Goal: Task Accomplishment & Management: Use online tool/utility

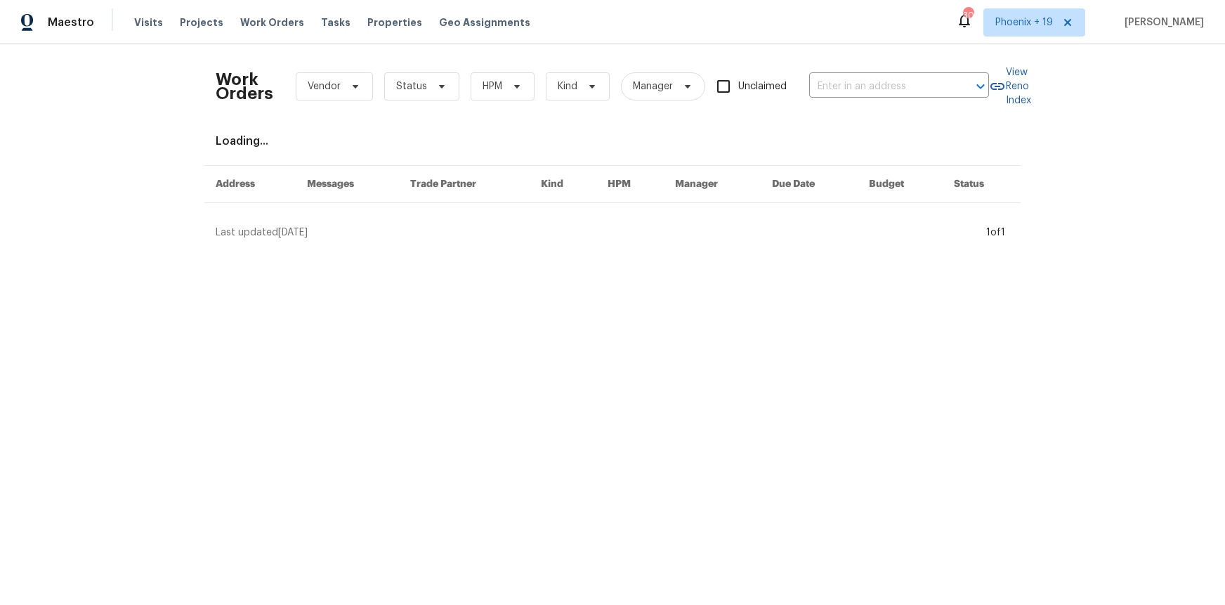
click at [900, 71] on div "Work Orders Vendor Status HPM Kind Manager Unclaimed ​" at bounding box center [602, 86] width 773 height 62
click at [900, 78] on input "text" at bounding box center [879, 87] width 140 height 22
paste input "[STREET_ADDRESS]"
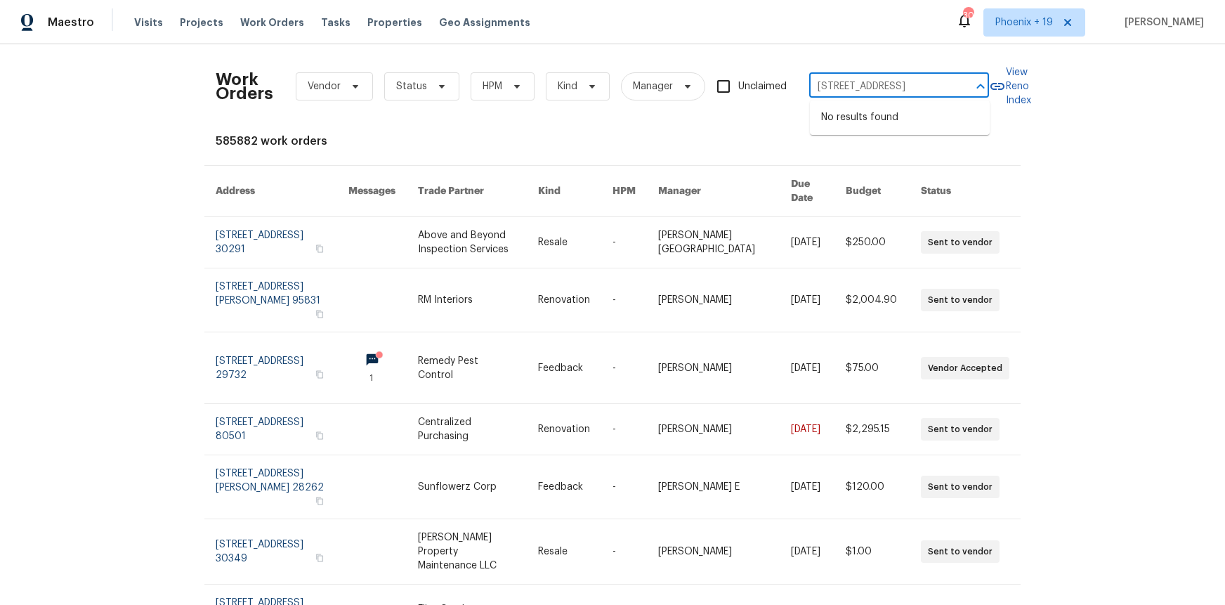
type input "[STREET_ADDRESS]"
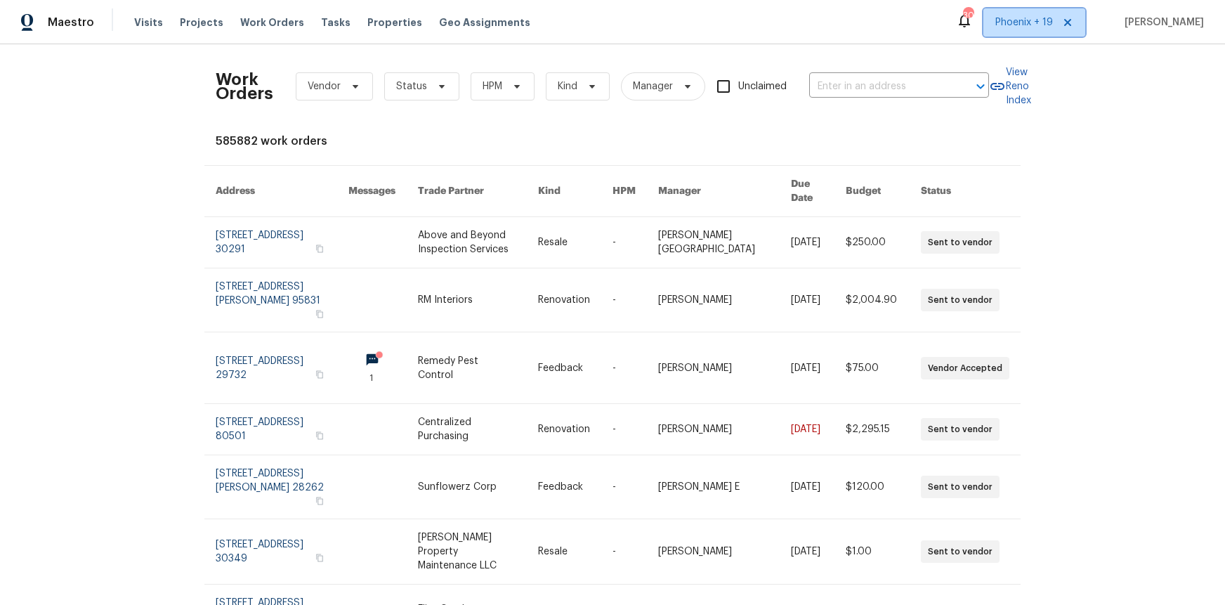
click at [1023, 31] on span "Phoenix + 19" at bounding box center [1034, 22] width 102 height 28
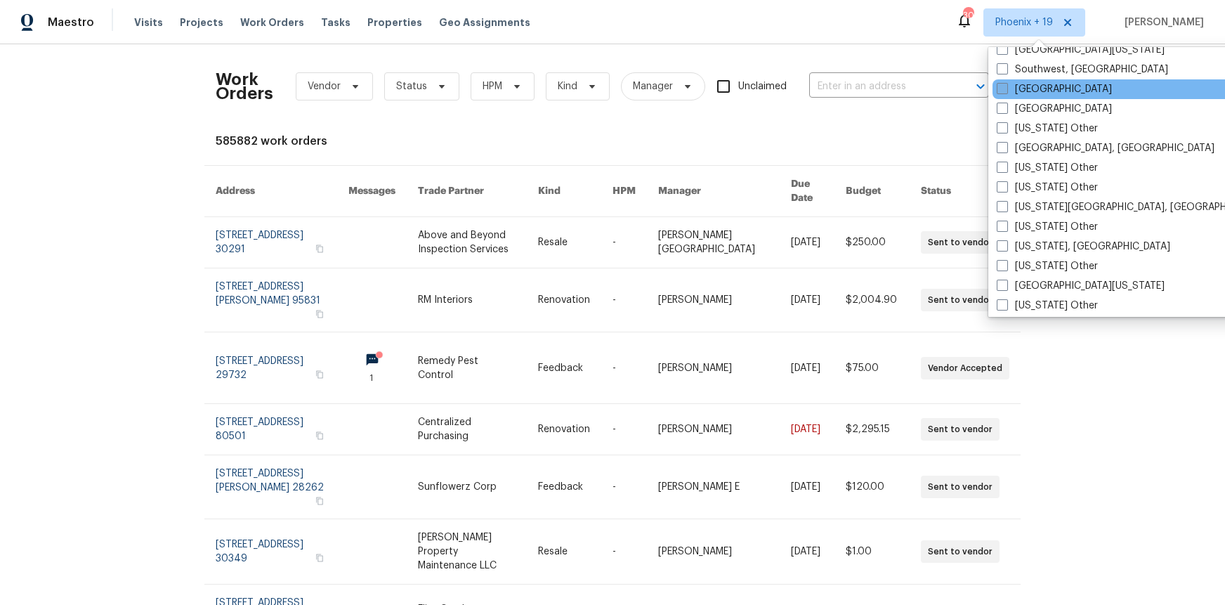
scroll to position [2034, 0]
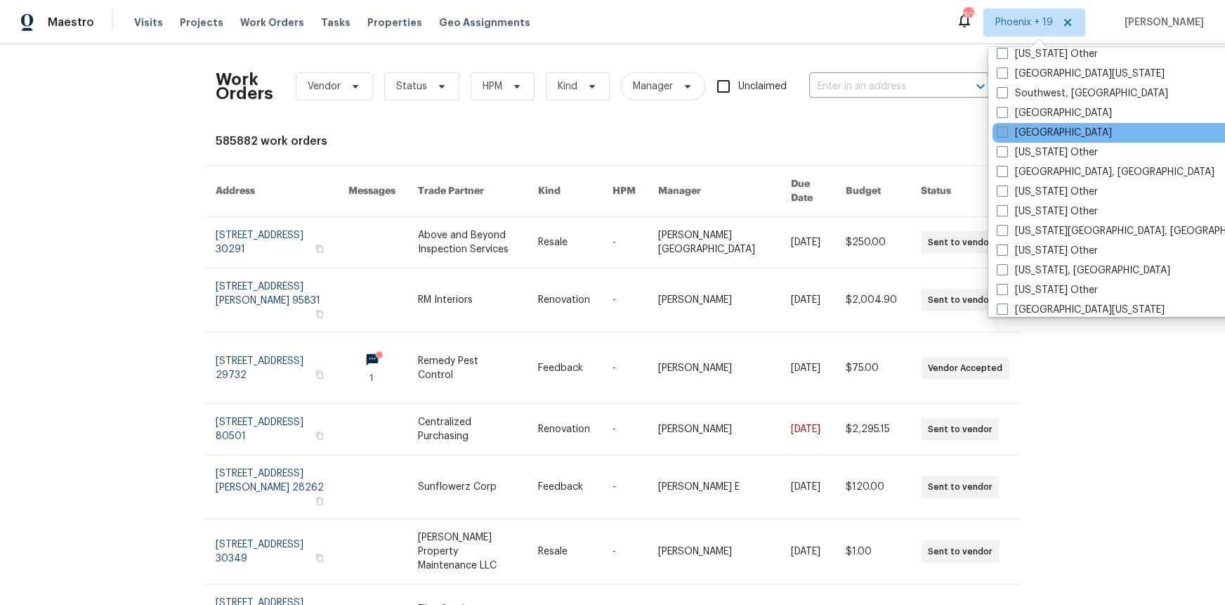
drag, startPoint x: 1016, startPoint y: 131, endPoint x: 1002, endPoint y: 125, distance: 14.5
click at [1016, 131] on label "[GEOGRAPHIC_DATA]" at bounding box center [1054, 133] width 115 height 14
click at [1006, 131] on input "[GEOGRAPHIC_DATA]" at bounding box center [1001, 130] width 9 height 9
checkbox input "true"
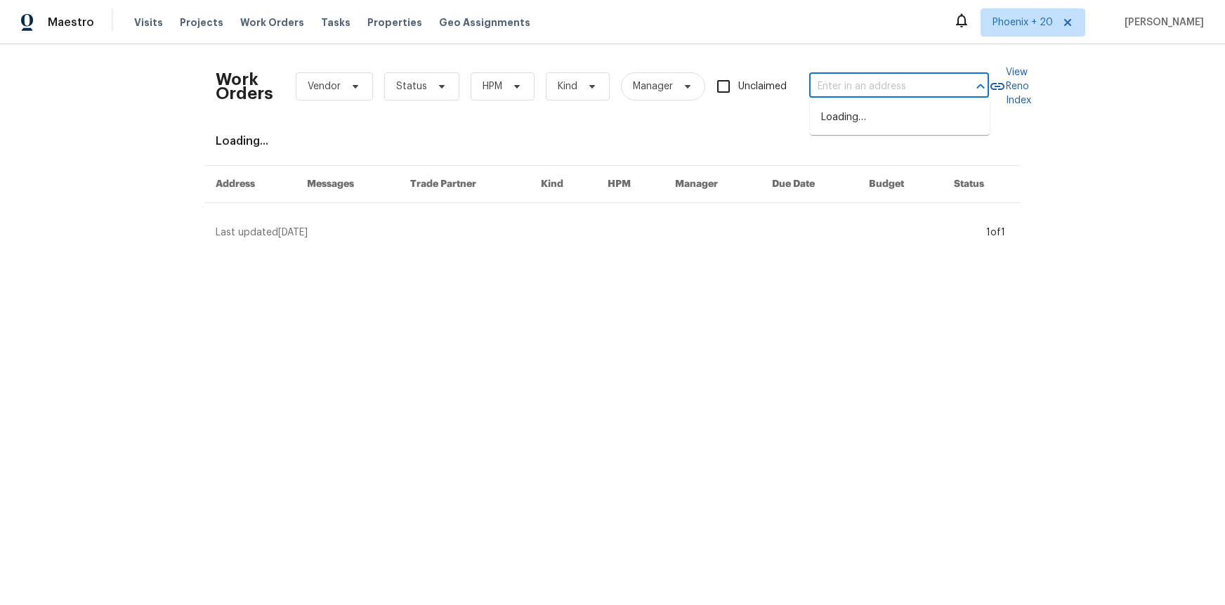
click at [889, 93] on input "text" at bounding box center [879, 87] width 140 height 22
paste input "[STREET_ADDRESS]"
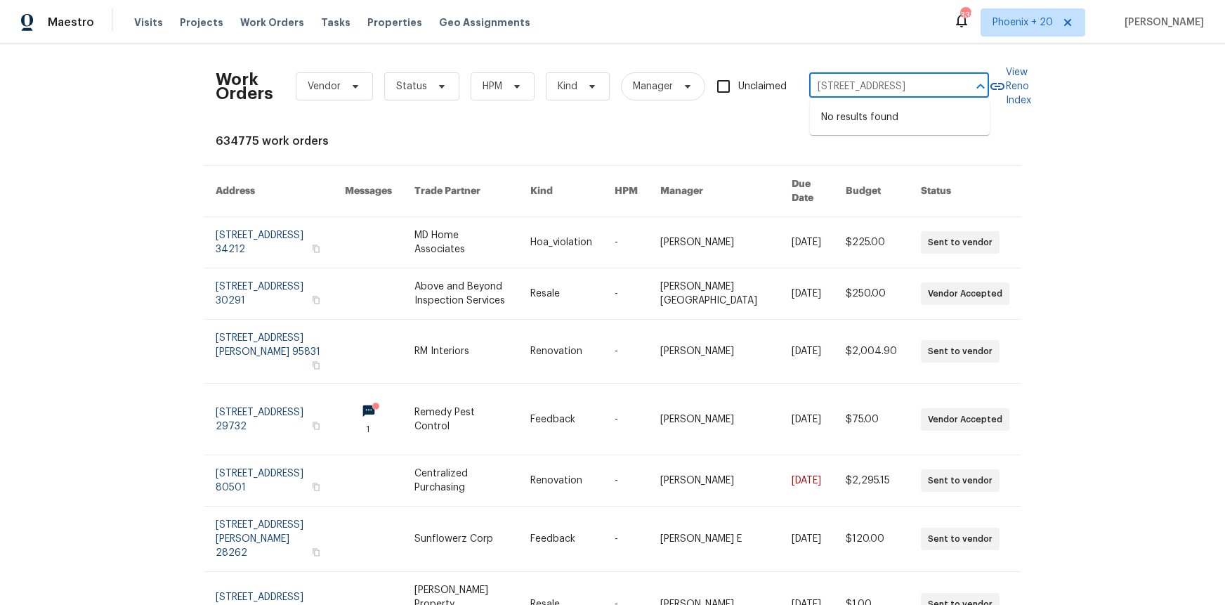
type input "[STREET_ADDRESS]"
click at [1025, 20] on span "Phoenix + 20" at bounding box center [1022, 22] width 60 height 14
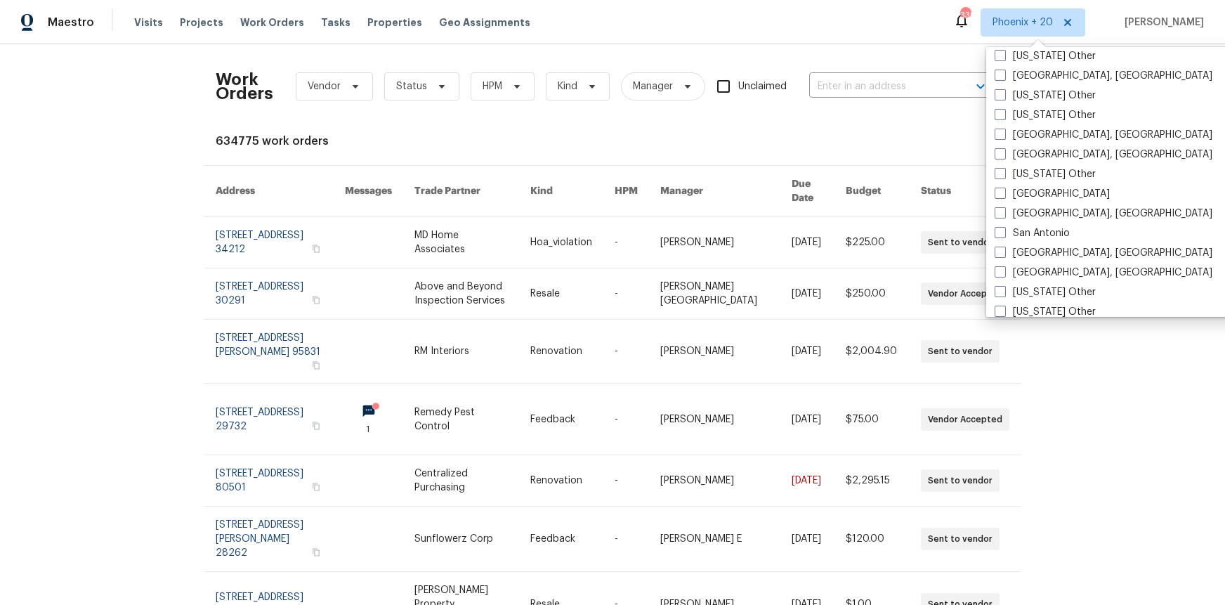
scroll to position [1793, 0]
click at [1018, 190] on label "[GEOGRAPHIC_DATA]" at bounding box center [1052, 197] width 115 height 14
click at [1004, 190] on input "[GEOGRAPHIC_DATA]" at bounding box center [999, 194] width 9 height 9
checkbox input "true"
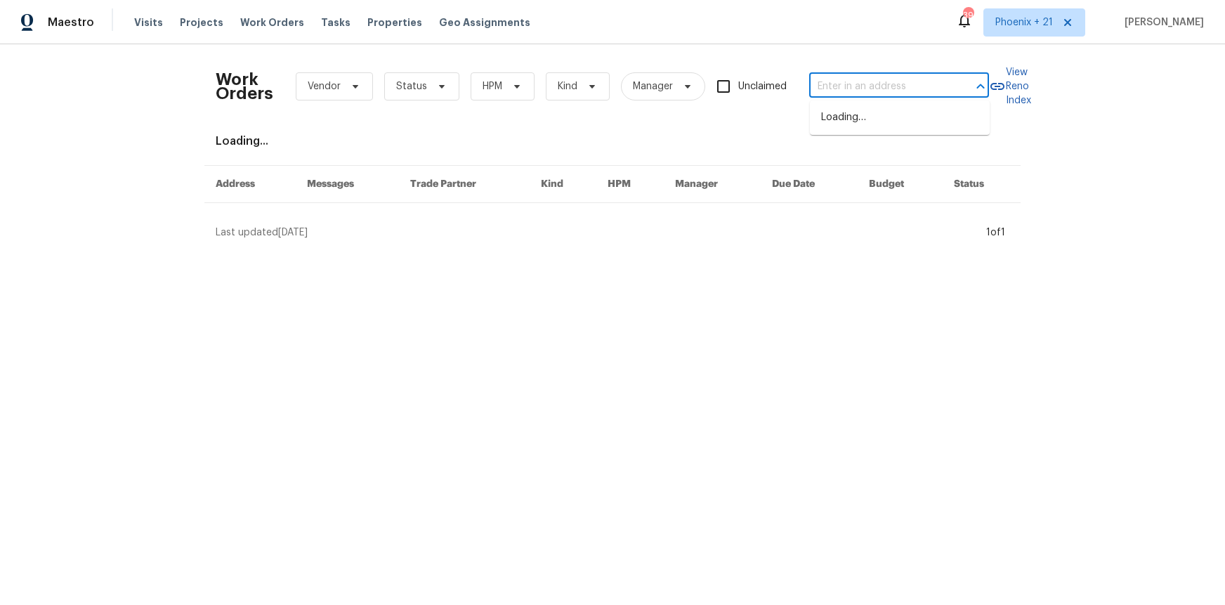
click at [858, 89] on input "text" at bounding box center [879, 87] width 140 height 22
paste input "[STREET_ADDRESS]"
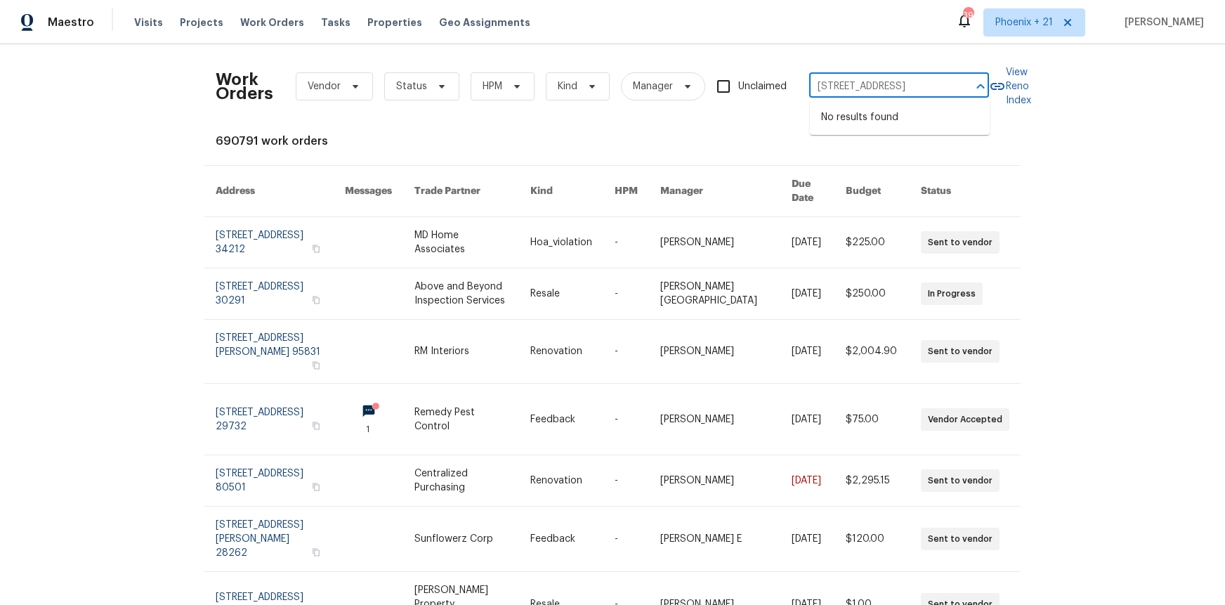
type input "[STREET_ADDRESS]"
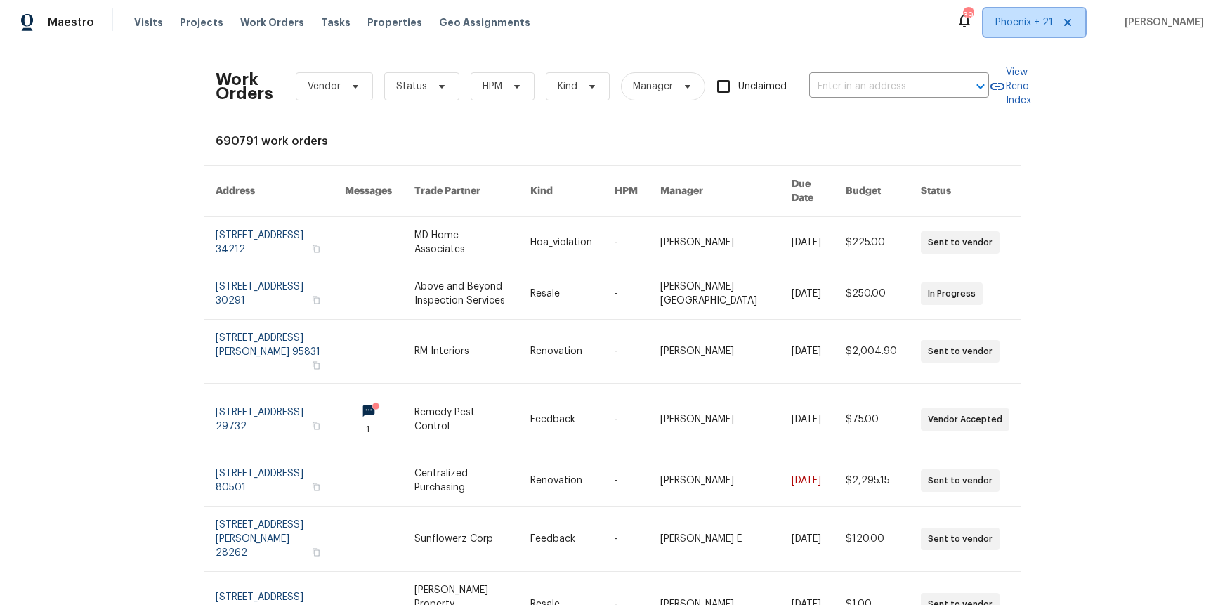
drag, startPoint x: 1015, startPoint y: 27, endPoint x: 1012, endPoint y: 41, distance: 15.0
click at [1015, 27] on span "Phoenix + 21" at bounding box center [1024, 22] width 58 height 14
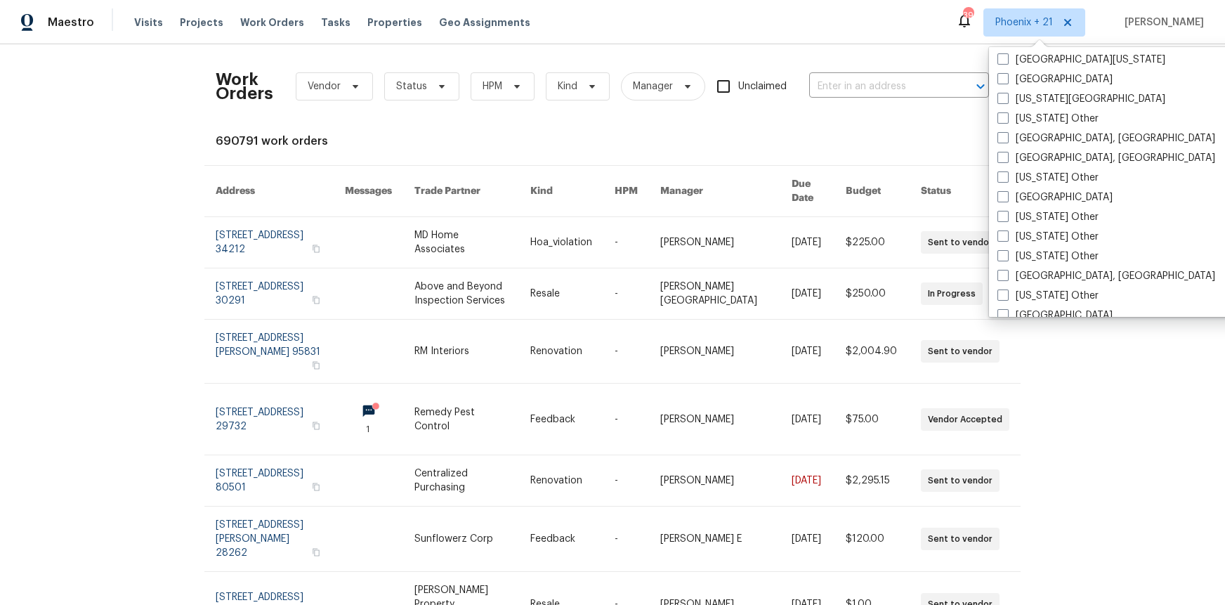
scroll to position [919, 0]
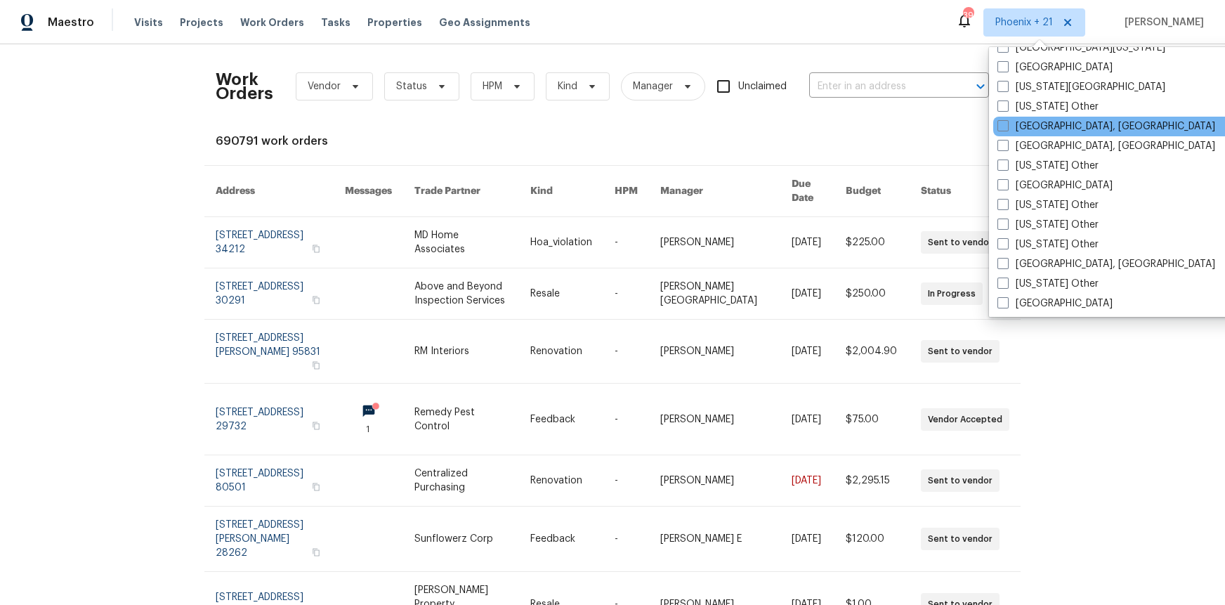
click at [1026, 123] on label "[GEOGRAPHIC_DATA], [GEOGRAPHIC_DATA]" at bounding box center [1106, 126] width 218 height 14
click at [1006, 123] on input "[GEOGRAPHIC_DATA], [GEOGRAPHIC_DATA]" at bounding box center [1001, 123] width 9 height 9
checkbox input "true"
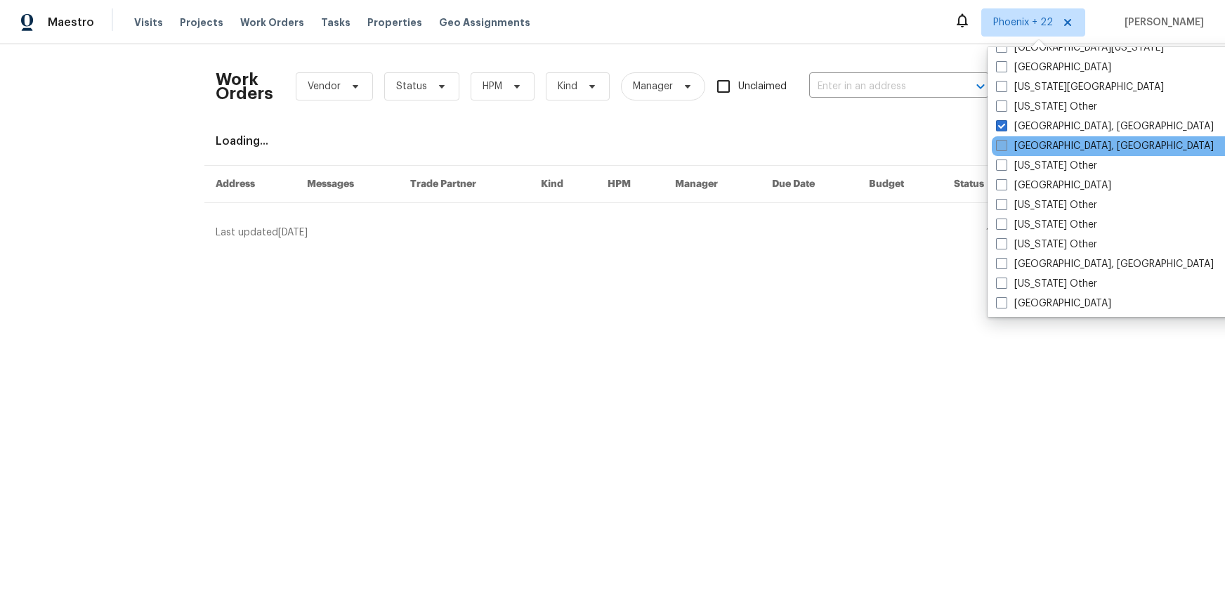
click at [1023, 140] on label "[GEOGRAPHIC_DATA], [GEOGRAPHIC_DATA]" at bounding box center [1105, 146] width 218 height 14
click at [915, 88] on input "text" at bounding box center [879, 87] width 140 height 22
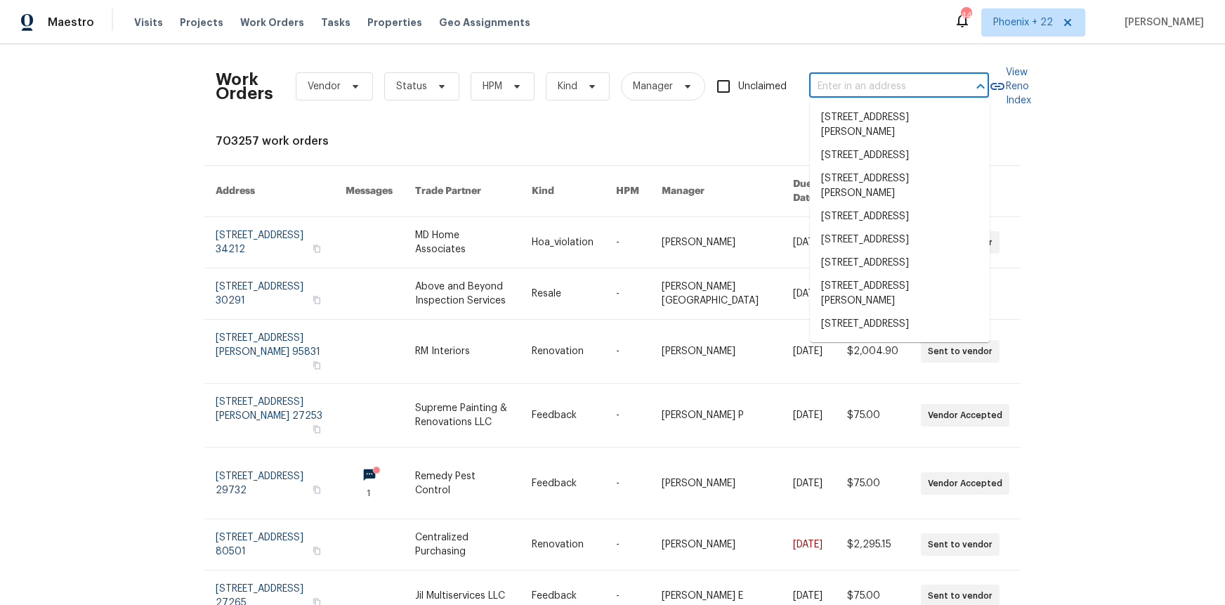
paste input "[STREET_ADDRESS]"
type input "[STREET_ADDRESS]"
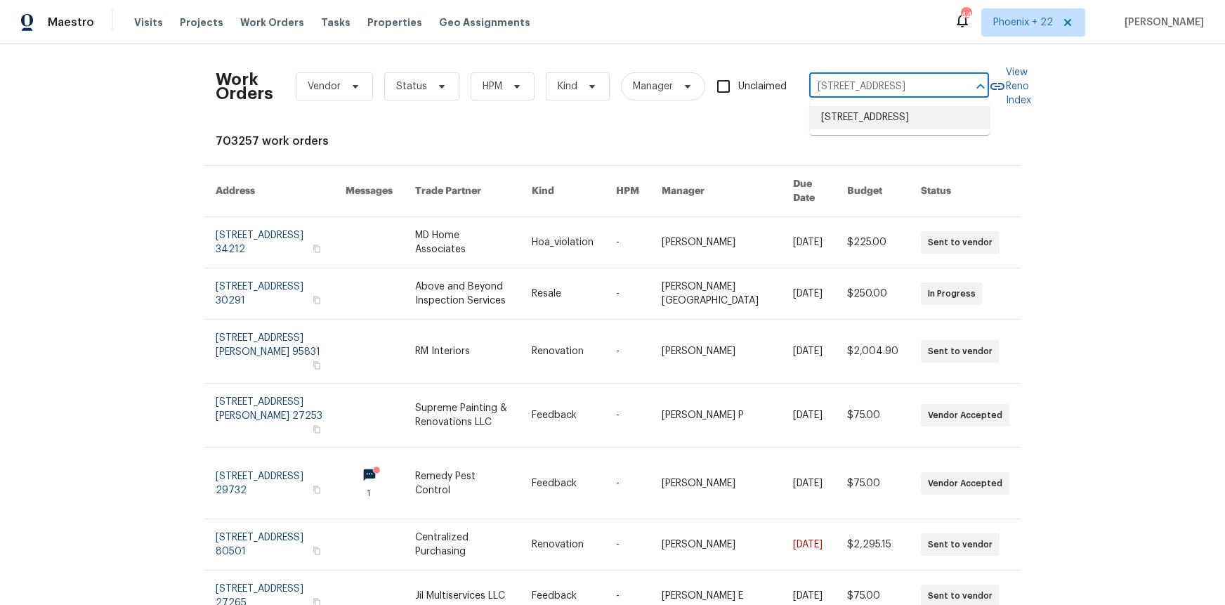
click at [903, 122] on li "[STREET_ADDRESS]" at bounding box center [900, 117] width 180 height 23
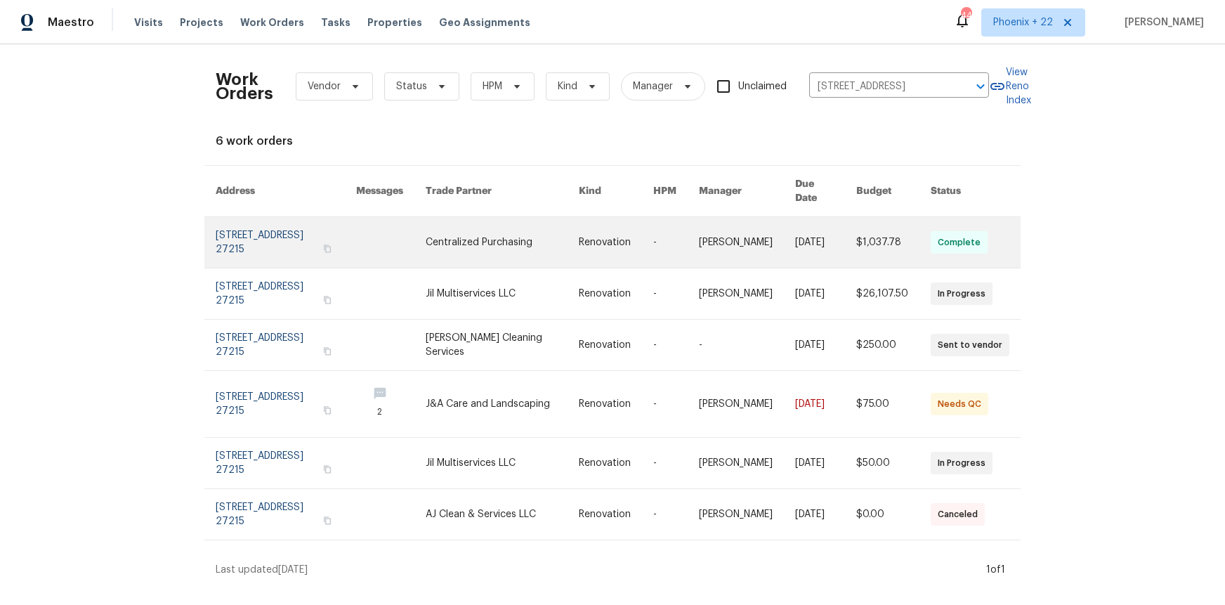
click at [448, 217] on td "Centralized Purchasing" at bounding box center [490, 242] width 153 height 51
click at [459, 231] on link at bounding box center [502, 242] width 153 height 51
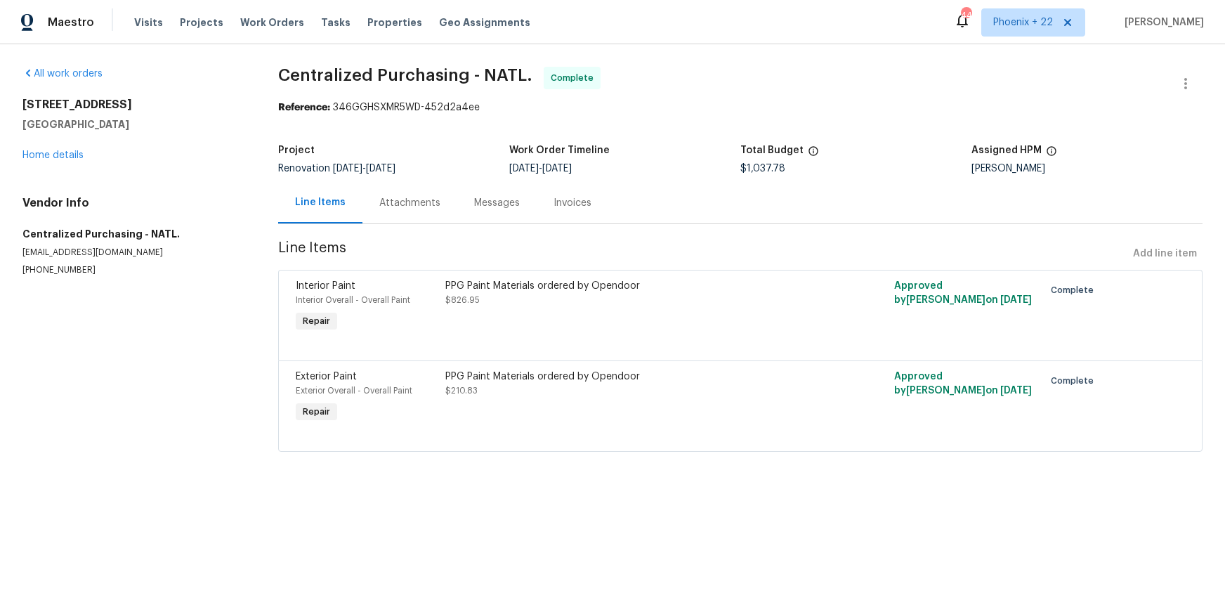
click at [59, 162] on div "[STREET_ADDRESS] Home details" at bounding box center [133, 130] width 222 height 65
click at [34, 168] on div "All work orders [STREET_ADDRESS] Home details Vendor Info Centralized Purchasin…" at bounding box center [133, 171] width 222 height 209
click at [34, 159] on link "Home details" at bounding box center [52, 155] width 61 height 10
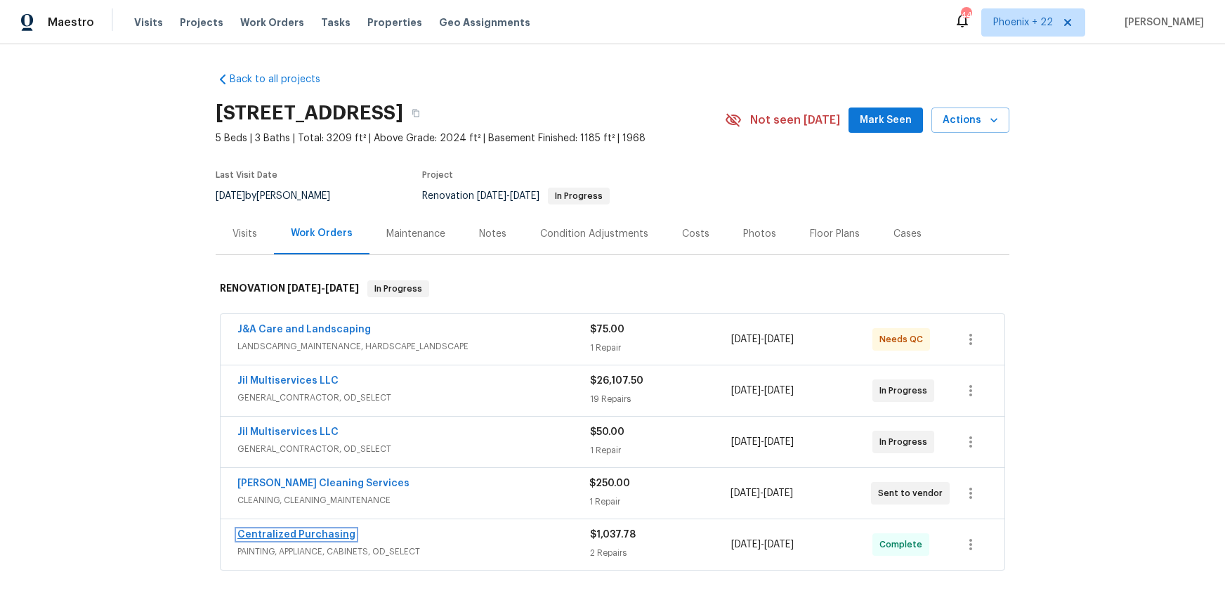
click at [313, 530] on link "Centralized Purchasing" at bounding box center [296, 535] width 118 height 10
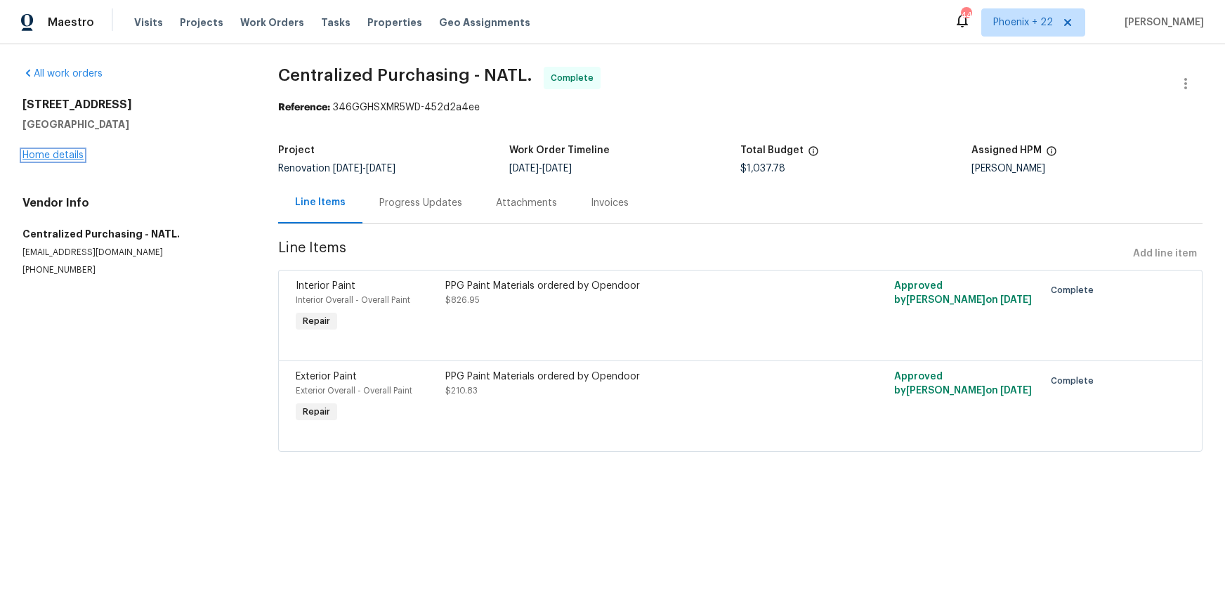
click at [55, 153] on link "Home details" at bounding box center [52, 155] width 61 height 10
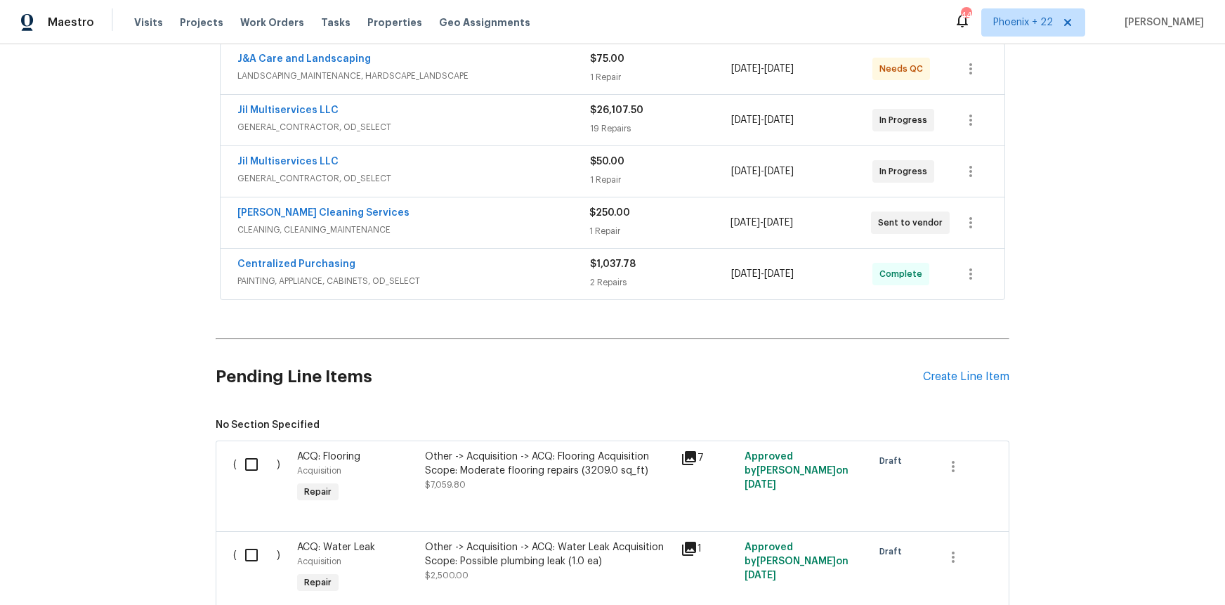
scroll to position [322, 0]
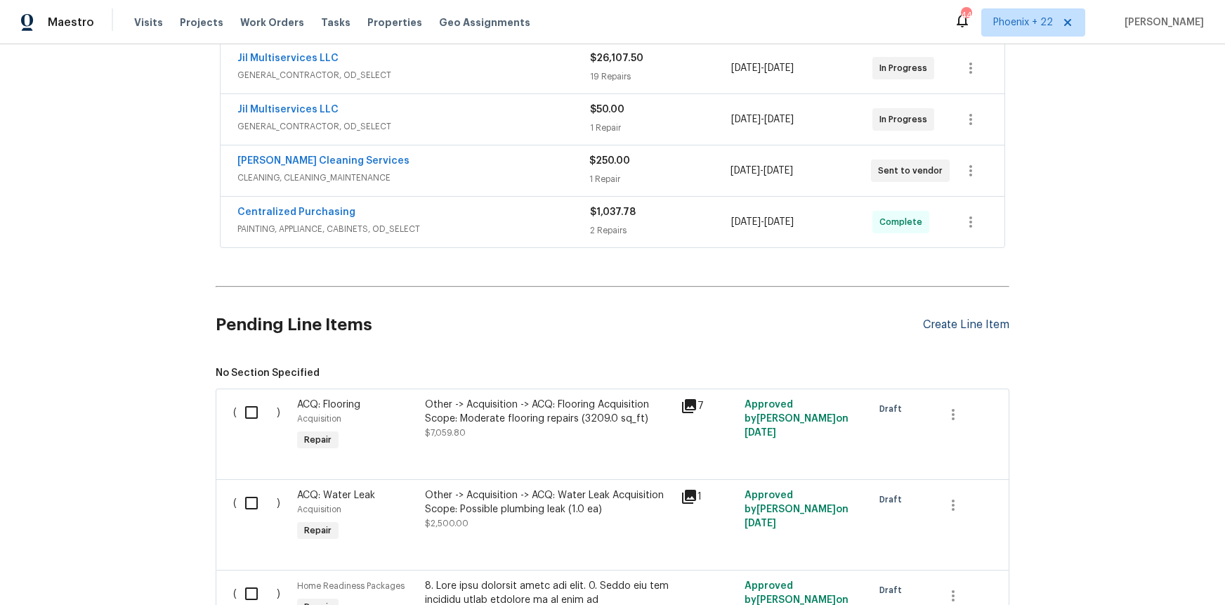
click at [970, 327] on div "Create Line Item" at bounding box center [966, 324] width 86 height 13
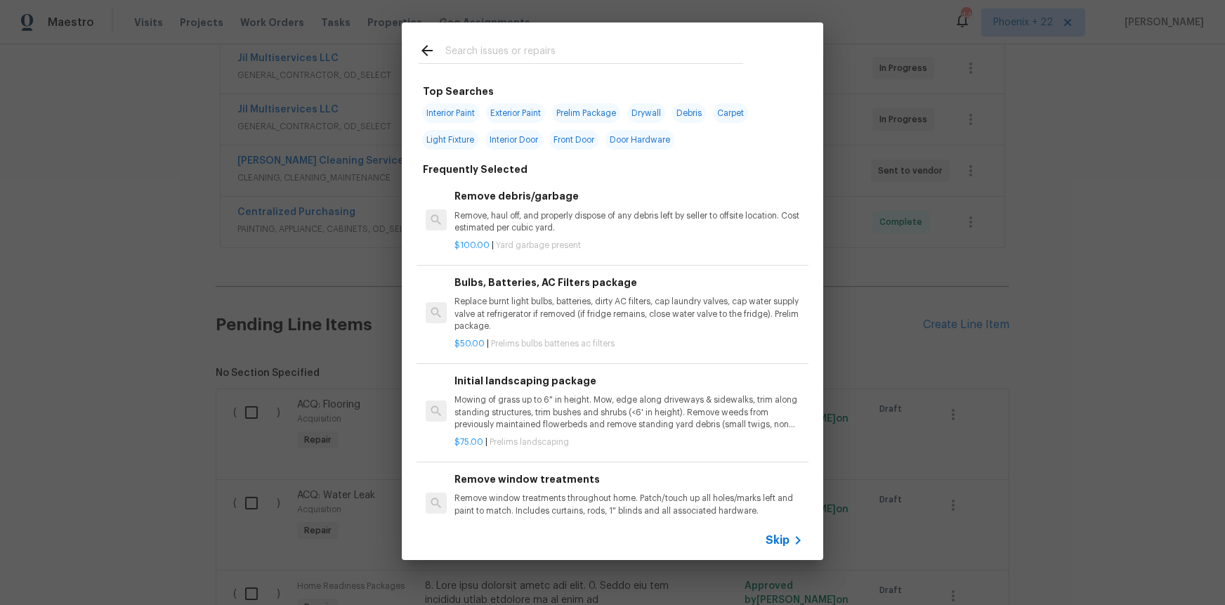
click at [524, 53] on input "text" at bounding box center [594, 52] width 298 height 21
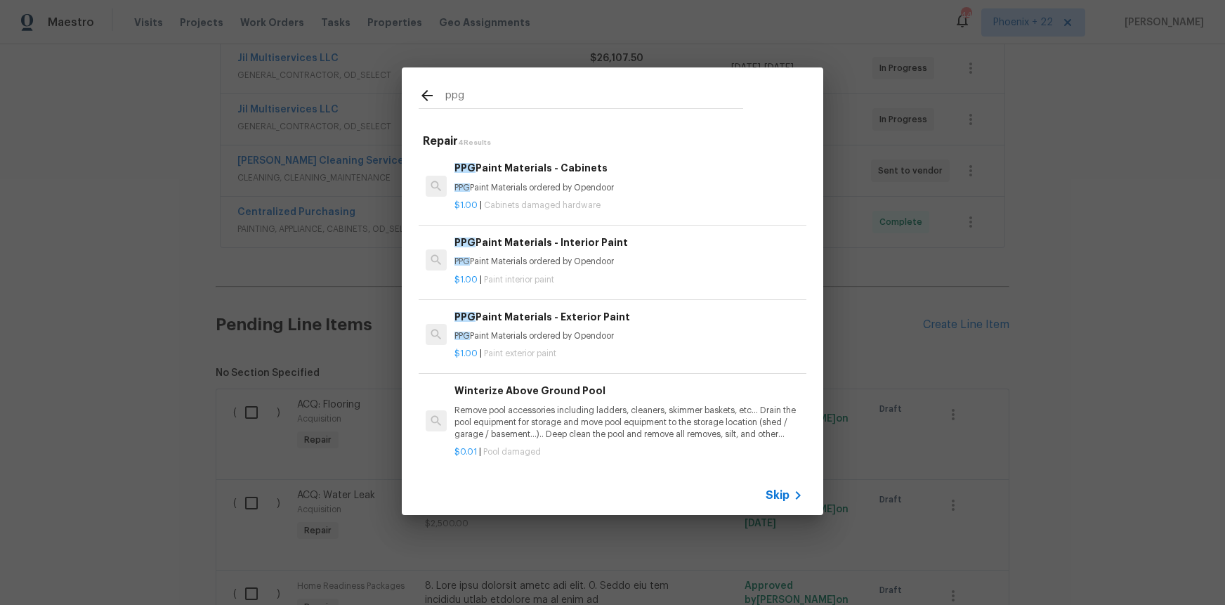
type input "ppg"
click at [592, 276] on p "$1.00 | Paint interior paint" at bounding box center [628, 280] width 348 height 12
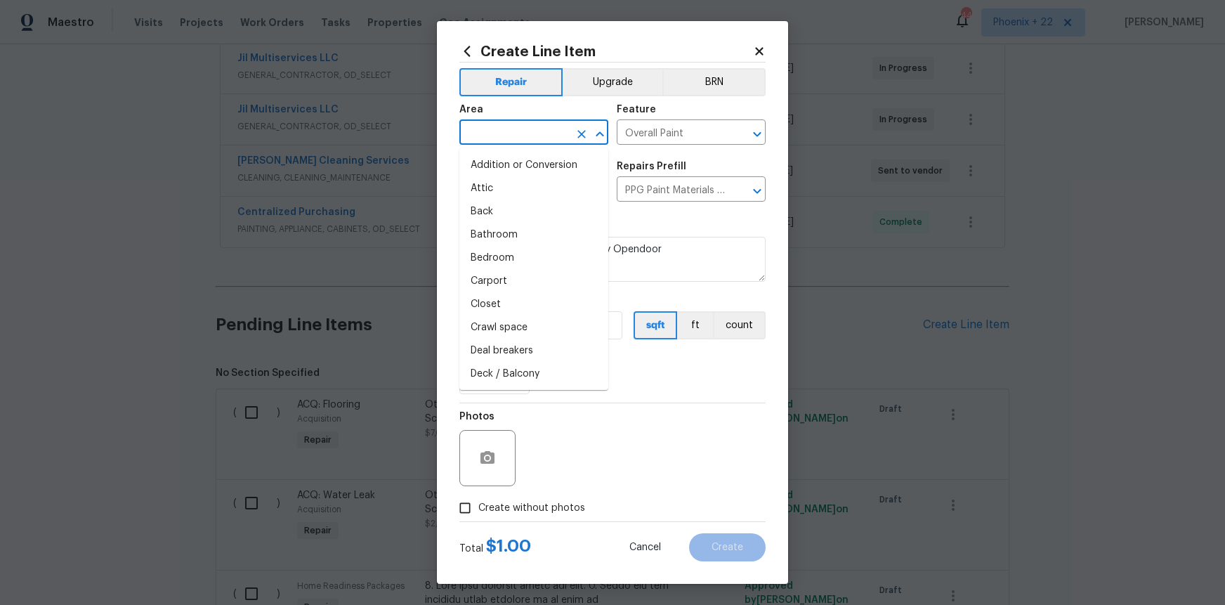
click at [528, 133] on input "text" at bounding box center [514, 134] width 110 height 22
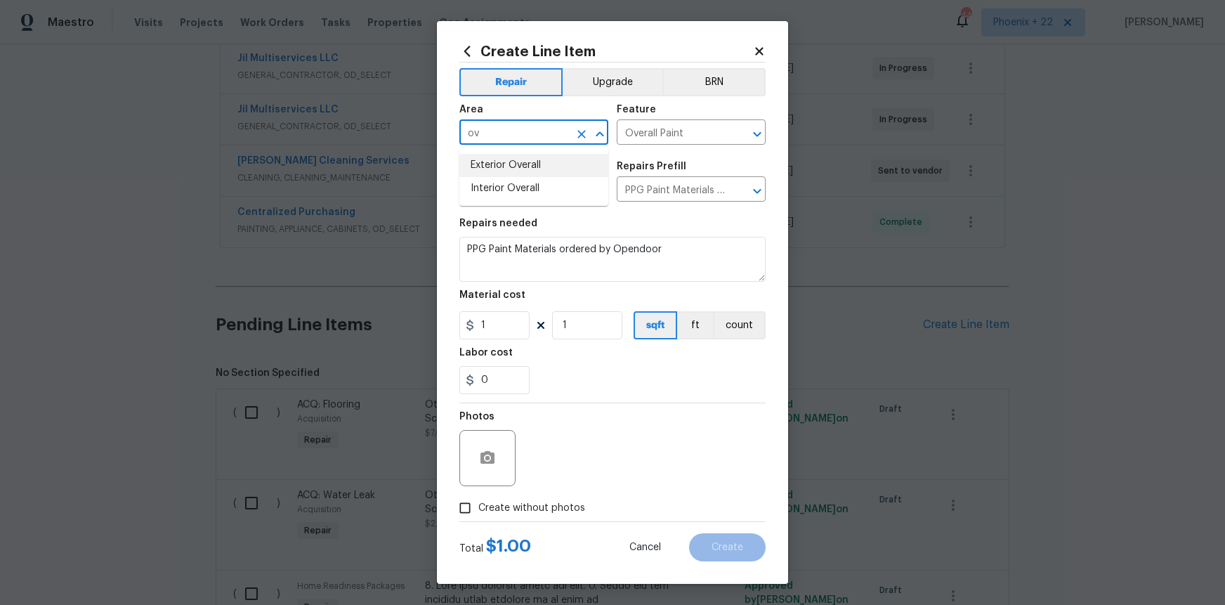
click at [532, 189] on li "Interior Overall" at bounding box center [533, 188] width 149 height 23
type input "Interior Overall"
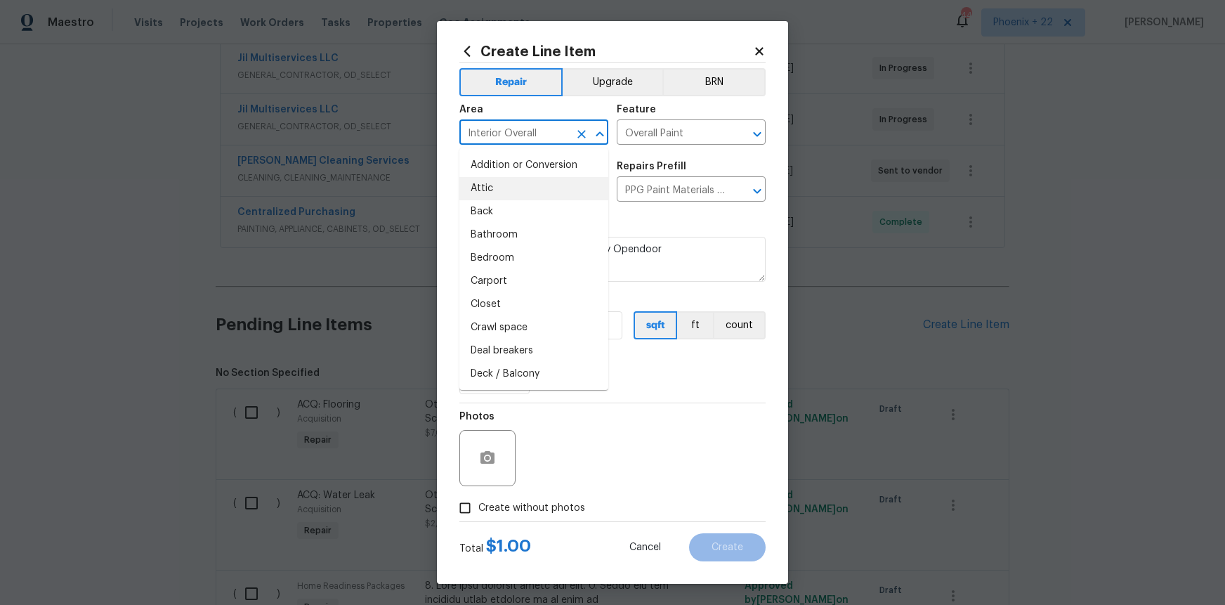
click at [597, 458] on div "Photos" at bounding box center [612, 448] width 306 height 91
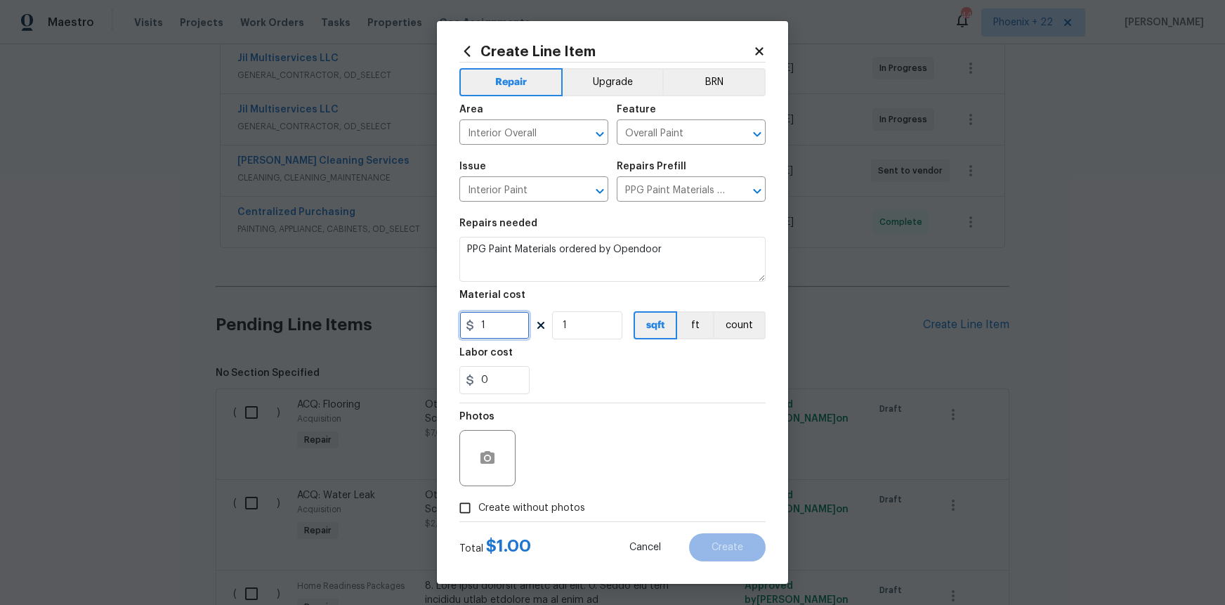
drag, startPoint x: 490, startPoint y: 328, endPoint x: 463, endPoint y: 322, distance: 28.0
click at [464, 322] on div "1" at bounding box center [494, 325] width 70 height 28
type input "244.65"
drag, startPoint x: 553, startPoint y: 507, endPoint x: 556, endPoint y: 497, distance: 10.4
click at [556, 501] on span "Create without photos" at bounding box center [531, 508] width 107 height 15
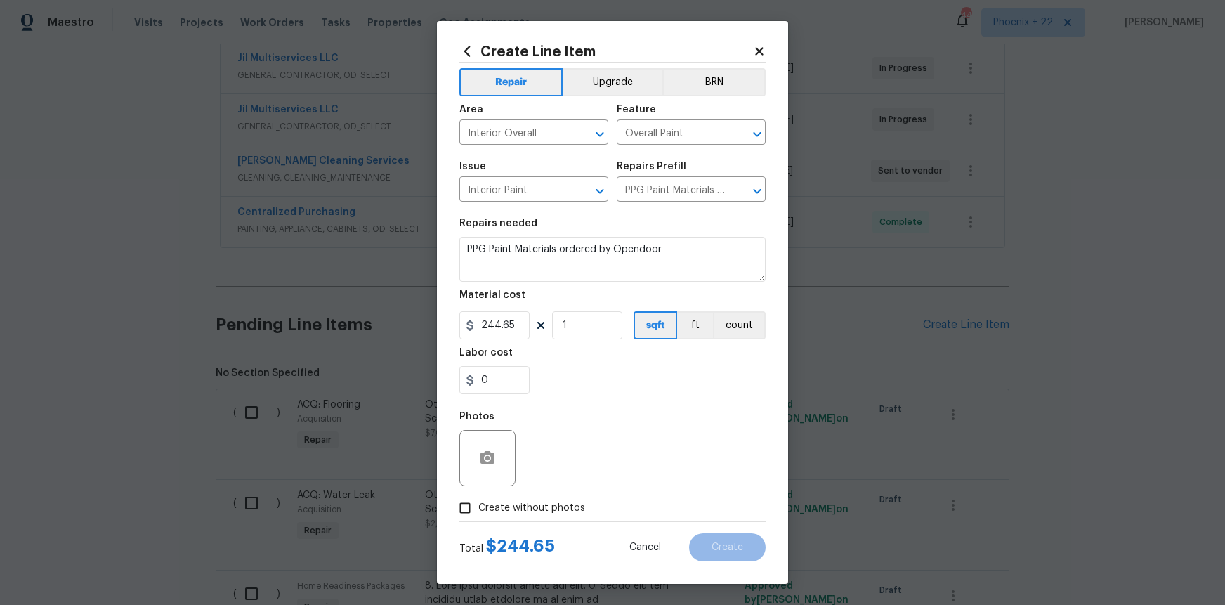
click at [478, 501] on input "Create without photos" at bounding box center [465, 507] width 27 height 27
checkbox input "true"
click at [568, 463] on textarea at bounding box center [646, 458] width 239 height 56
type textarea "NA"
drag, startPoint x: 744, startPoint y: 556, endPoint x: 737, endPoint y: 568, distance: 13.5
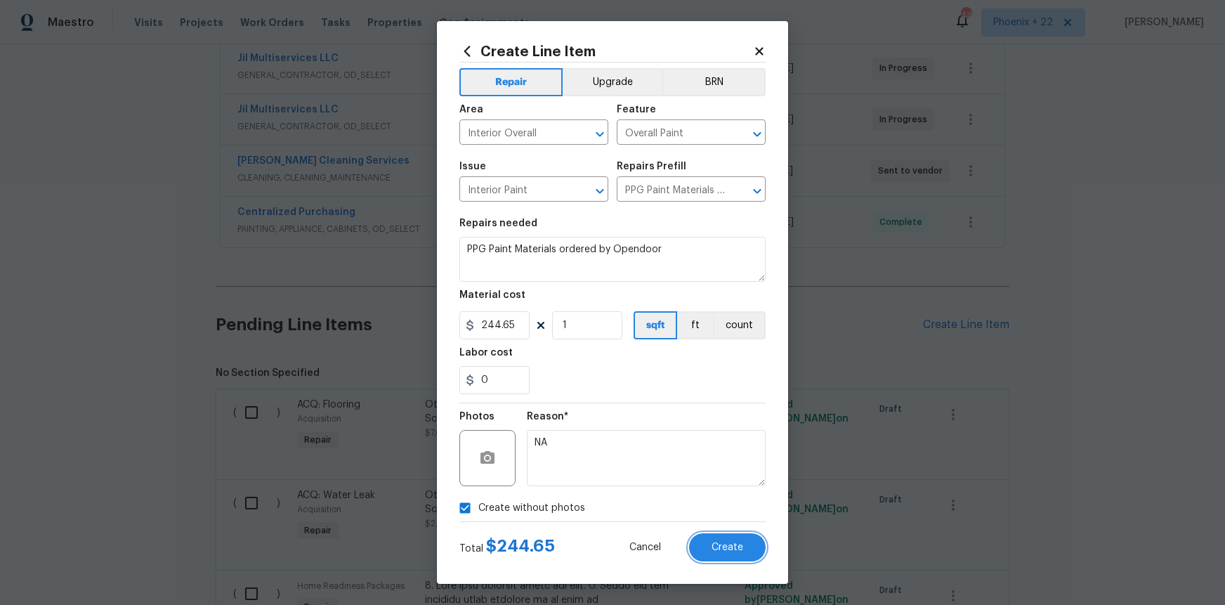
click at [745, 555] on button "Create" at bounding box center [727, 547] width 77 height 28
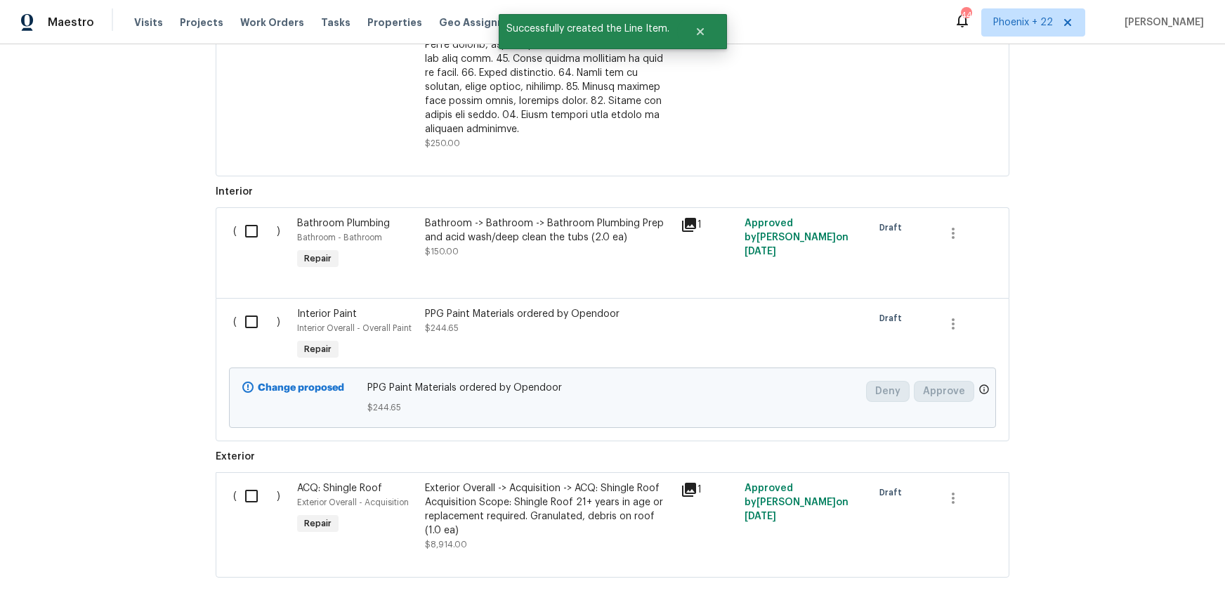
scroll to position [1130, 0]
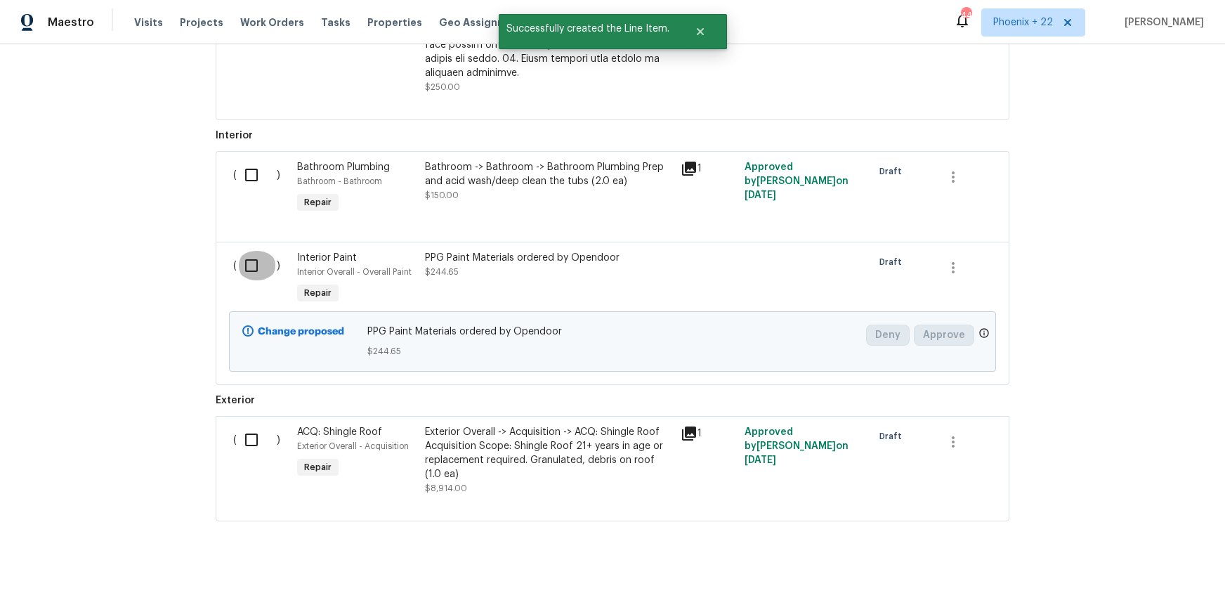
click at [246, 257] on input "checkbox" at bounding box center [257, 265] width 40 height 29
checkbox input "true"
click at [1173, 564] on span "Create Work Order" at bounding box center [1144, 570] width 93 height 18
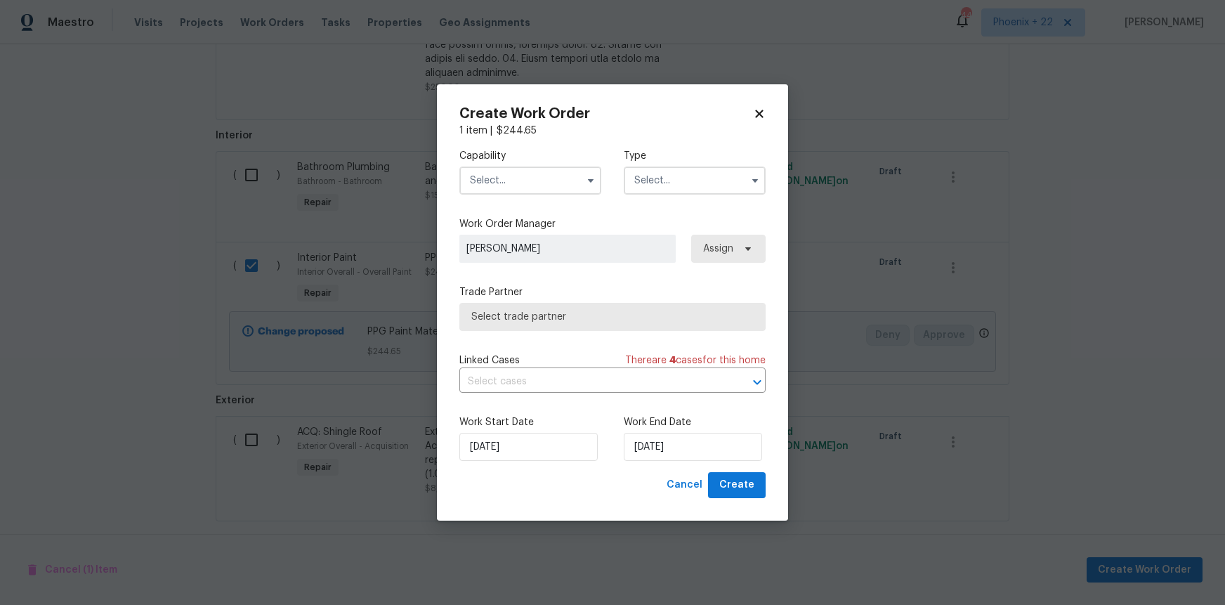
click at [577, 187] on input "text" at bounding box center [530, 180] width 142 height 28
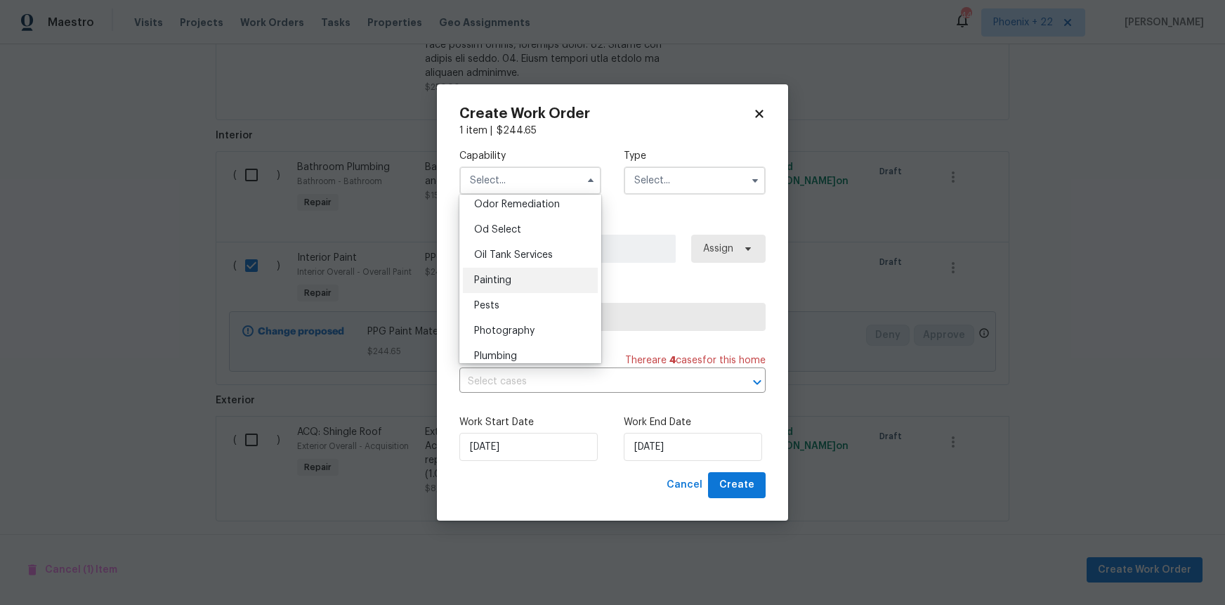
scroll to position [1122, 0]
drag, startPoint x: 535, startPoint y: 270, endPoint x: 644, endPoint y: 199, distance: 130.9
click at [535, 270] on div "Painting" at bounding box center [530, 268] width 135 height 25
type input "Painting"
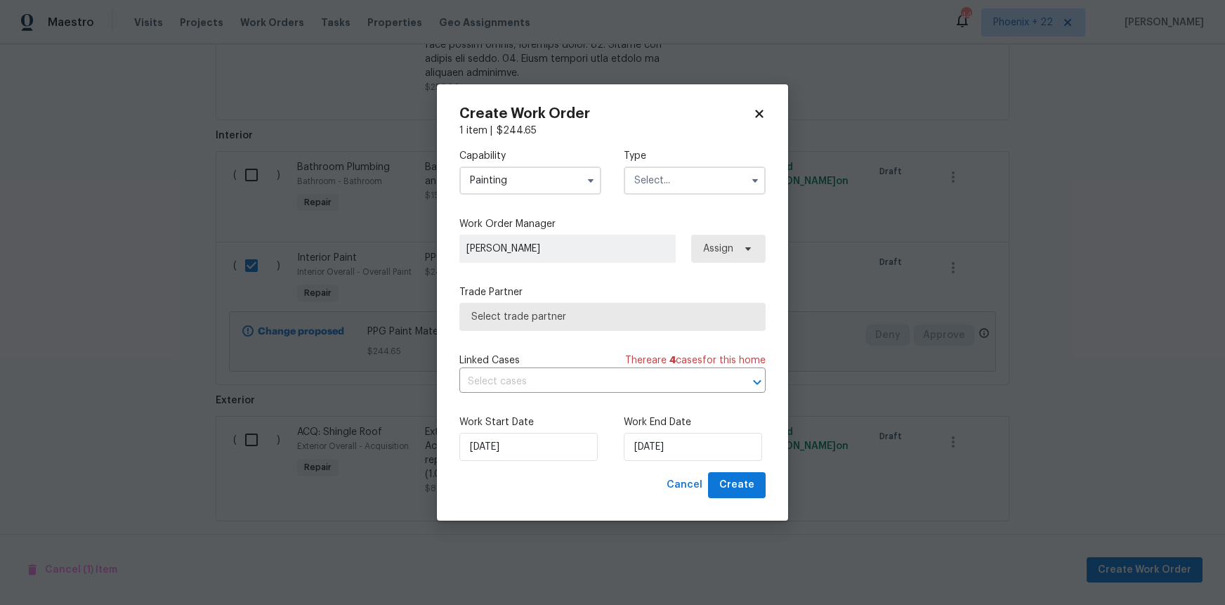
click at [651, 184] on input "text" at bounding box center [695, 180] width 142 height 28
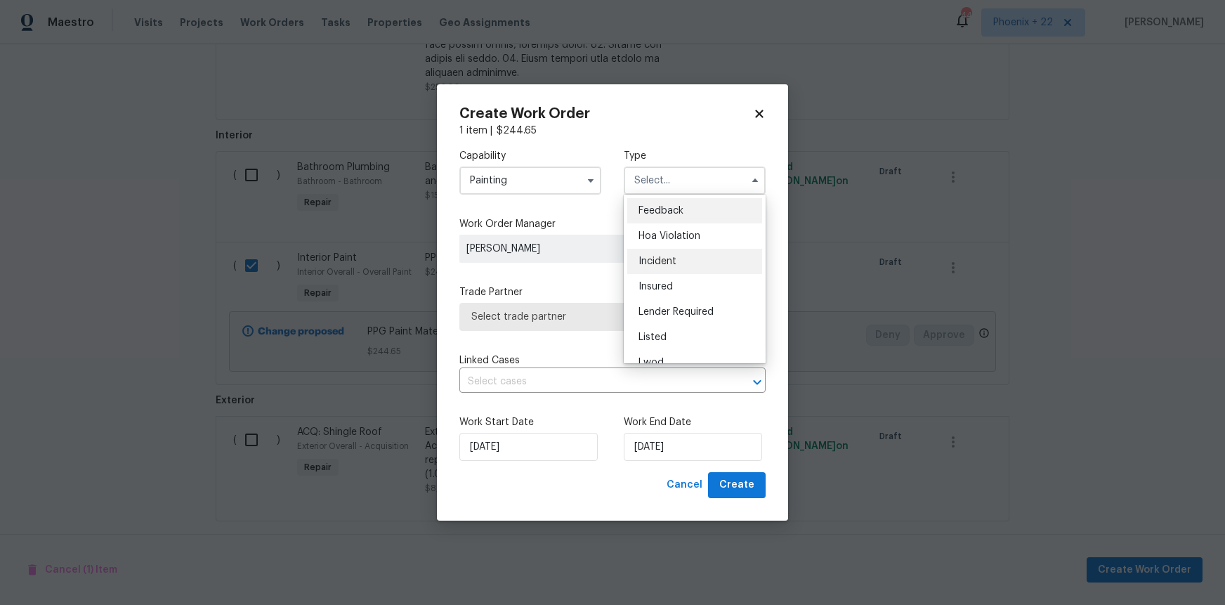
scroll to position [167, 0]
click at [660, 262] on div "Renovation" at bounding box center [694, 270] width 135 height 25
type input "Renovation"
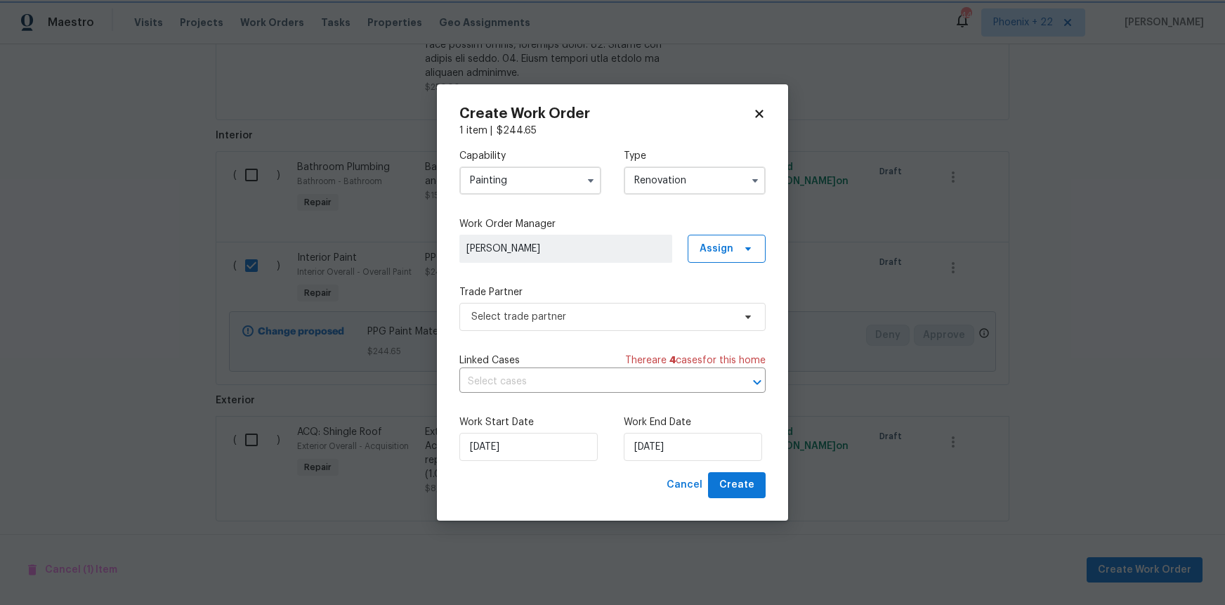
scroll to position [0, 0]
click at [717, 237] on span "Assign" at bounding box center [727, 249] width 78 height 28
click at [731, 306] on div "Assign to me" at bounding box center [728, 308] width 61 height 14
click at [592, 311] on span "Select trade partner" at bounding box center [602, 317] width 262 height 14
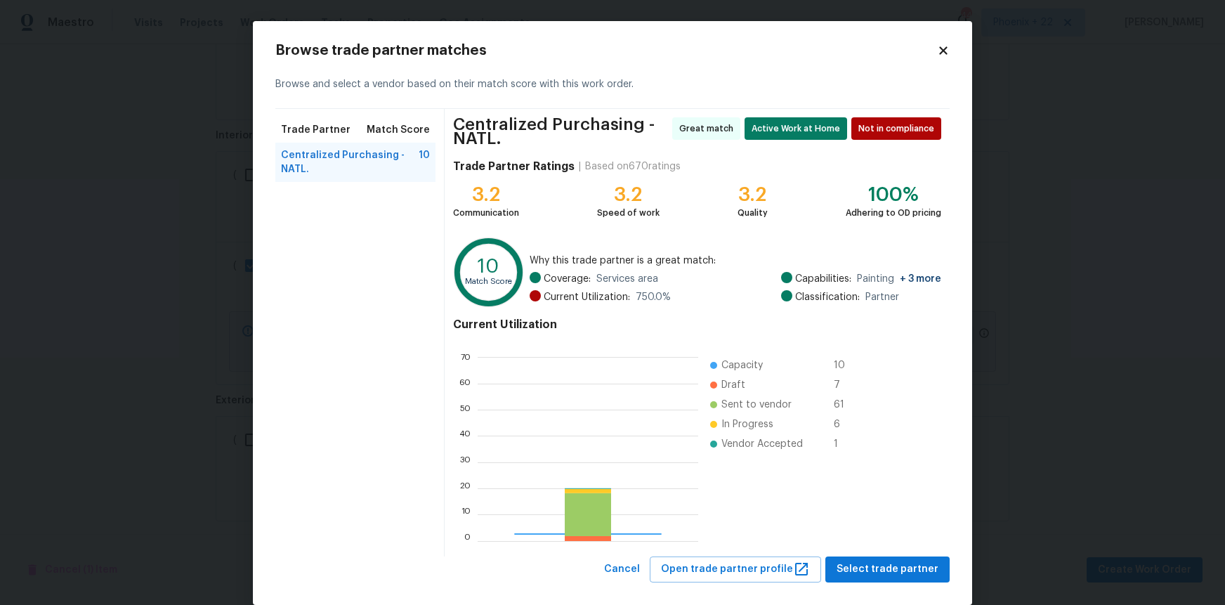
scroll to position [197, 221]
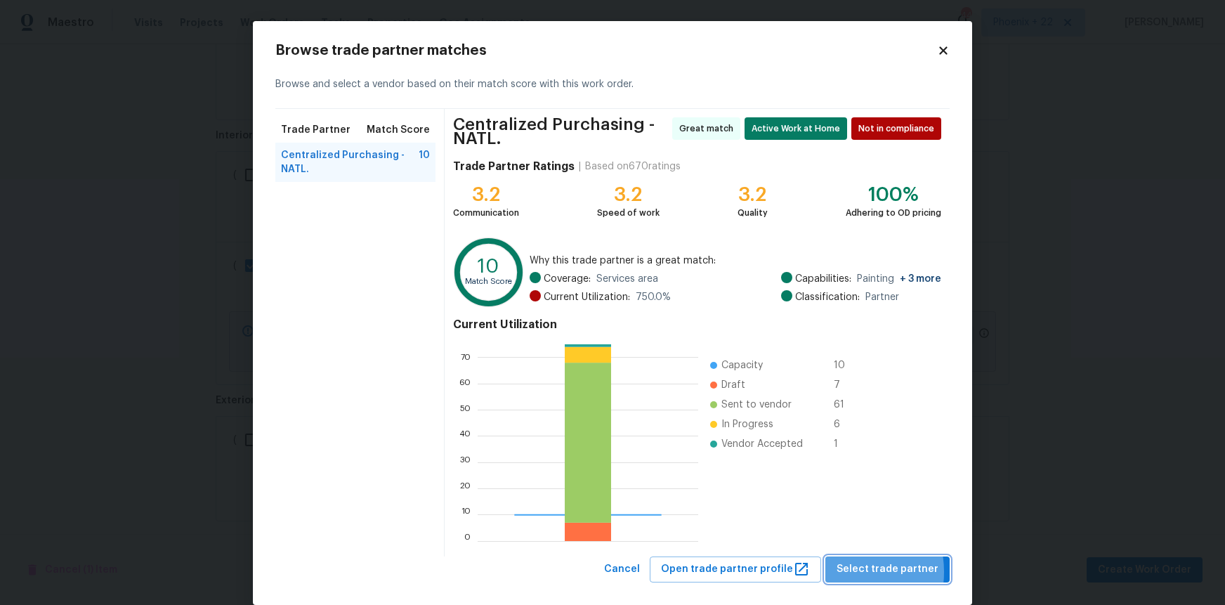
click at [841, 572] on button "Select trade partner" at bounding box center [887, 569] width 124 height 26
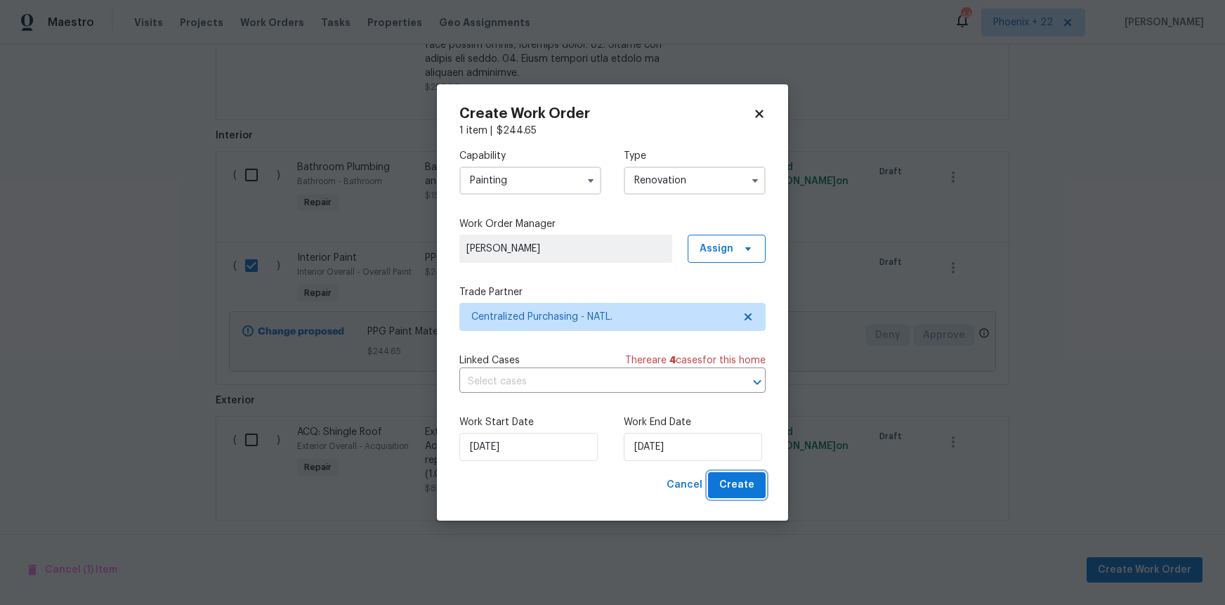
click at [734, 490] on span "Create" at bounding box center [736, 485] width 35 height 18
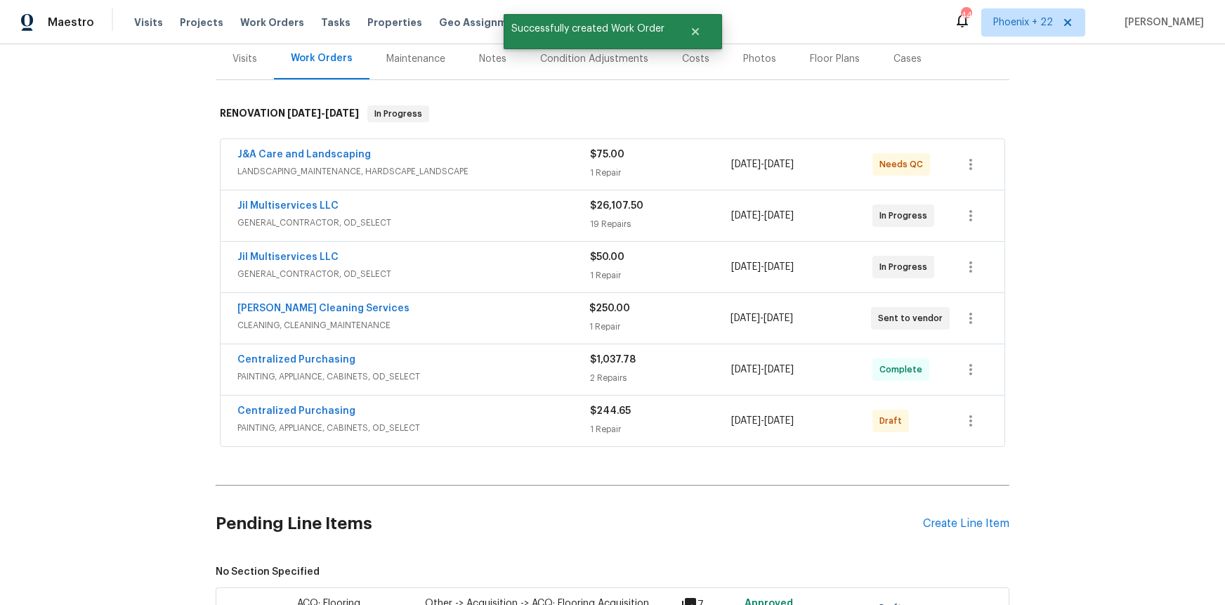
scroll to position [242, 0]
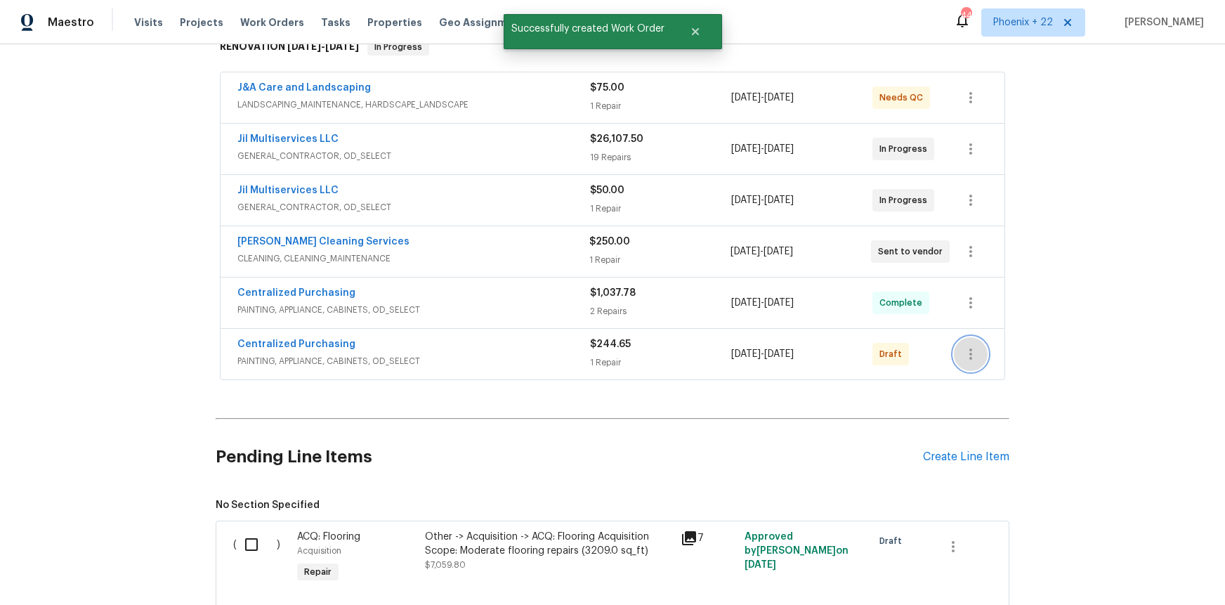
click at [964, 354] on icon "button" at bounding box center [970, 354] width 17 height 17
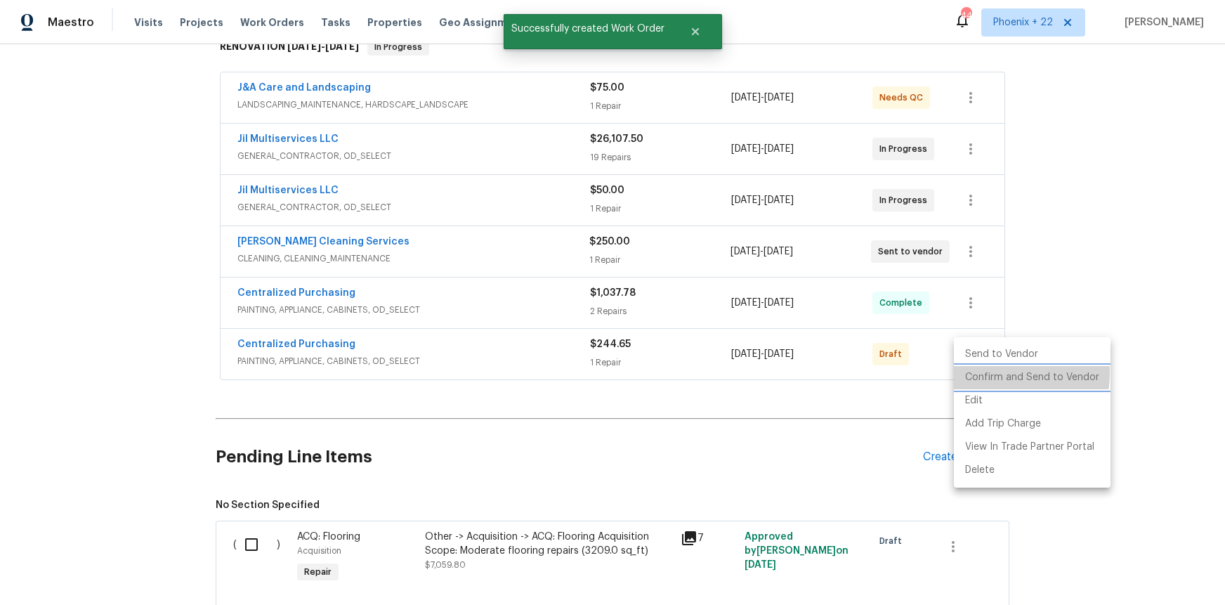
click at [976, 372] on li "Confirm and Send to Vendor" at bounding box center [1032, 377] width 157 height 23
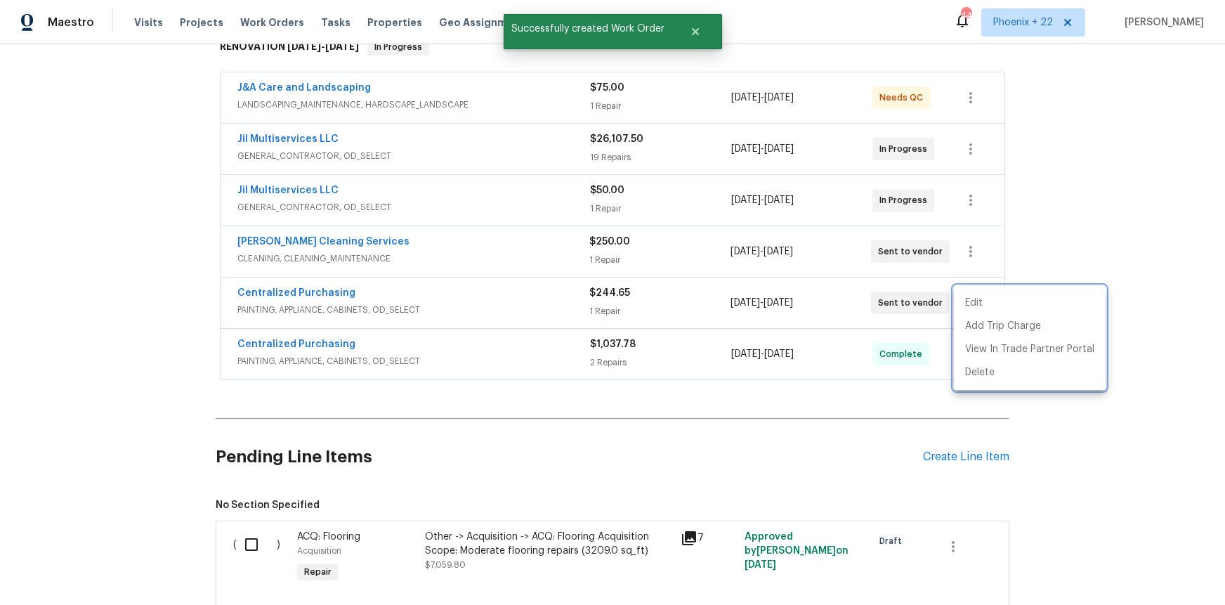
click at [430, 301] on div at bounding box center [612, 302] width 1225 height 605
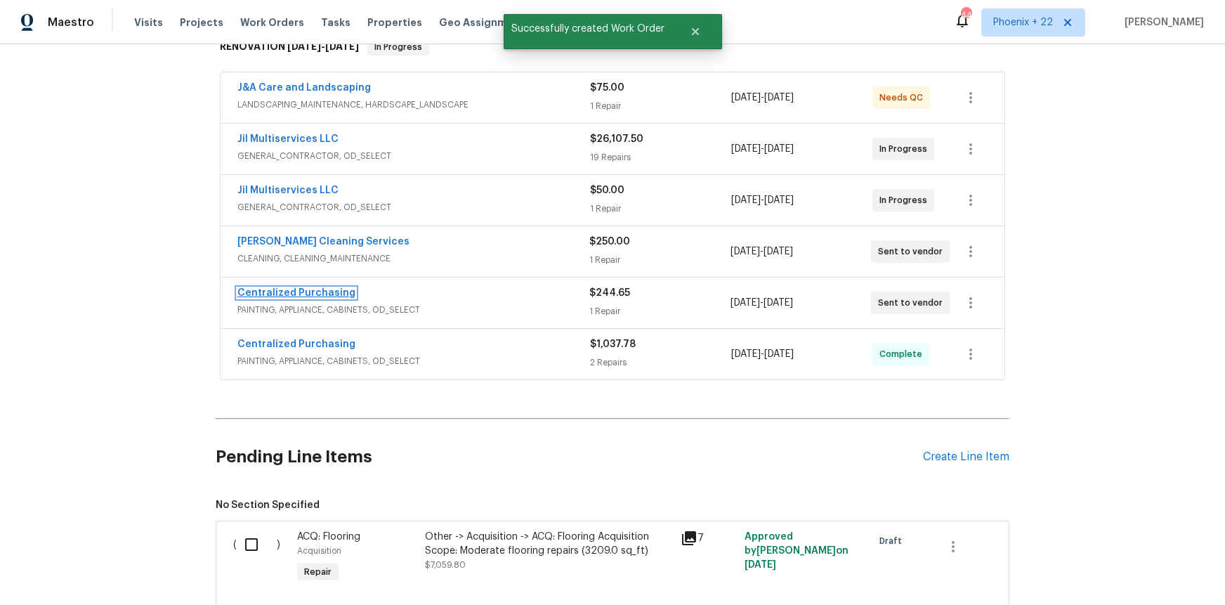
click at [317, 289] on link "Centralized Purchasing" at bounding box center [296, 293] width 118 height 10
